Goal: Browse casually: Explore the website without a specific task or goal

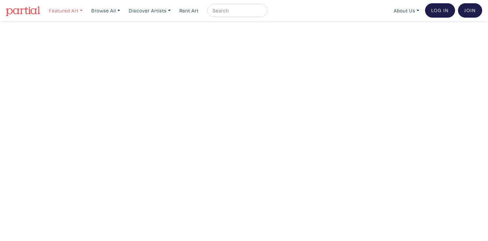
click at [79, 11] on link "Featured Art" at bounding box center [66, 10] width 40 height 13
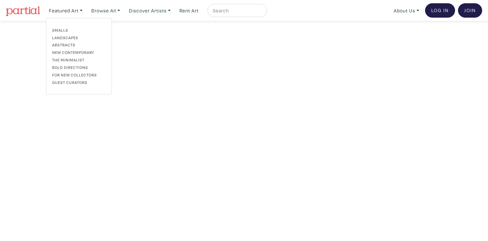
click at [66, 52] on link "New Contemporary" at bounding box center [79, 52] width 54 height 6
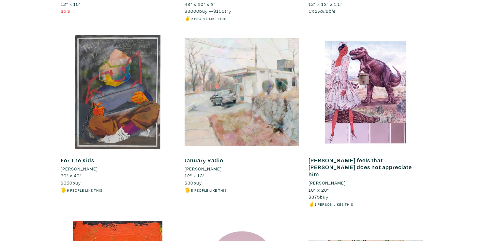
scroll to position [1653, 0]
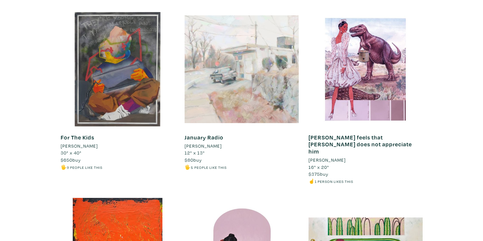
click at [211, 86] on div at bounding box center [242, 69] width 114 height 114
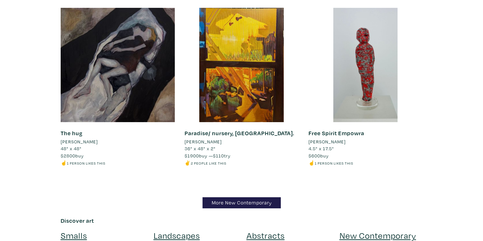
scroll to position [7457, 0]
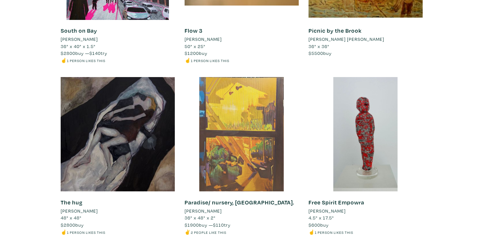
click at [254, 108] on div at bounding box center [242, 134] width 114 height 114
